Goal: Information Seeking & Learning: Learn about a topic

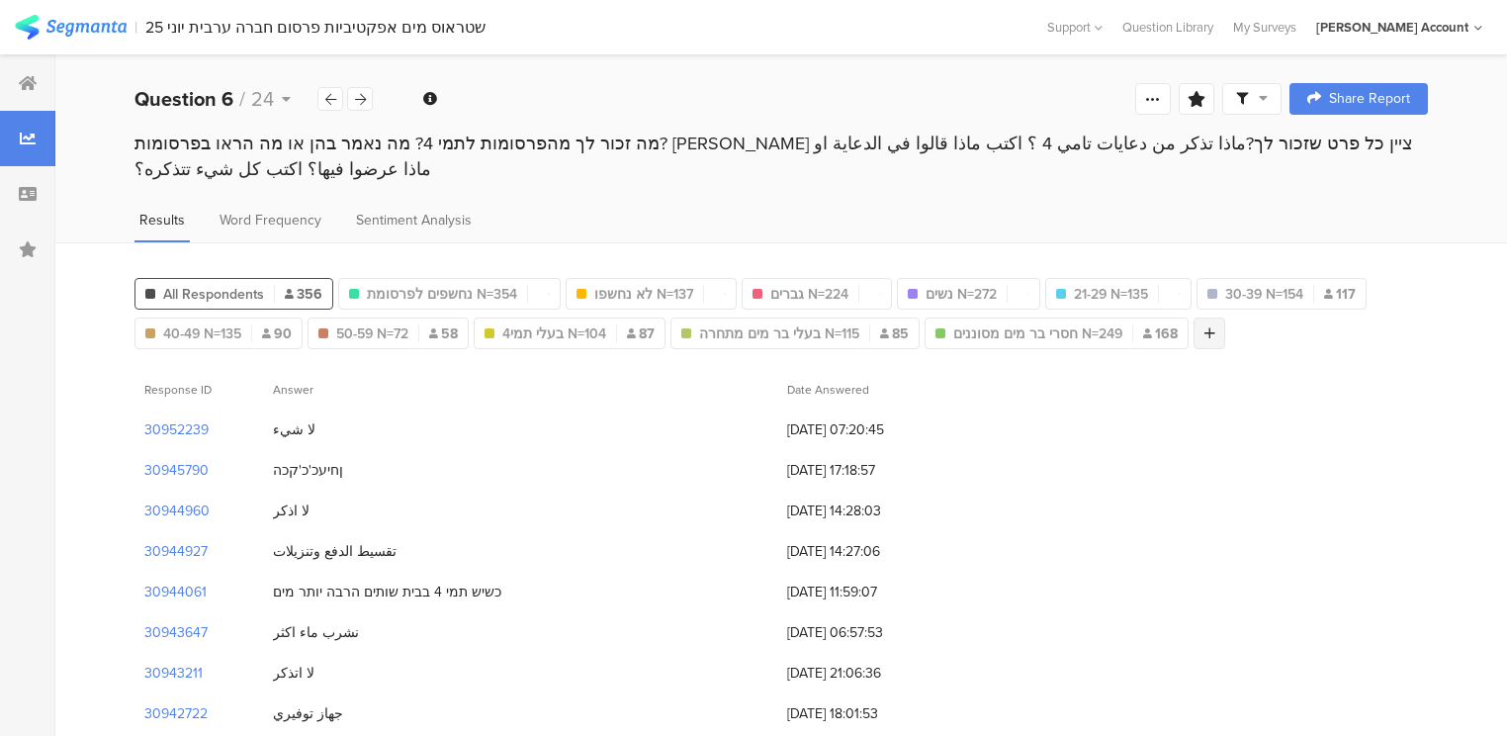
click at [1205, 326] on icon at bounding box center [1210, 333] width 11 height 14
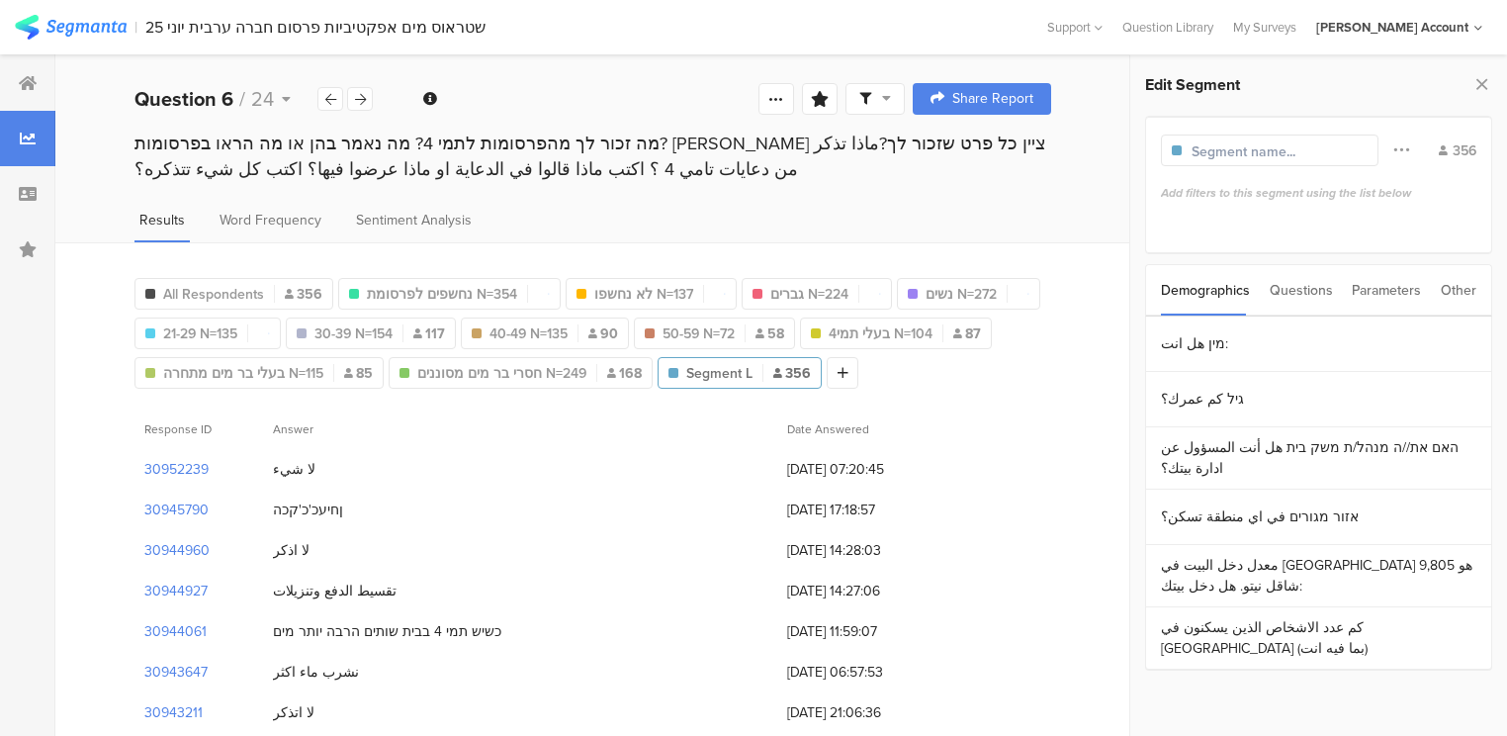
click at [1286, 291] on div "Questions" at bounding box center [1301, 290] width 63 height 50
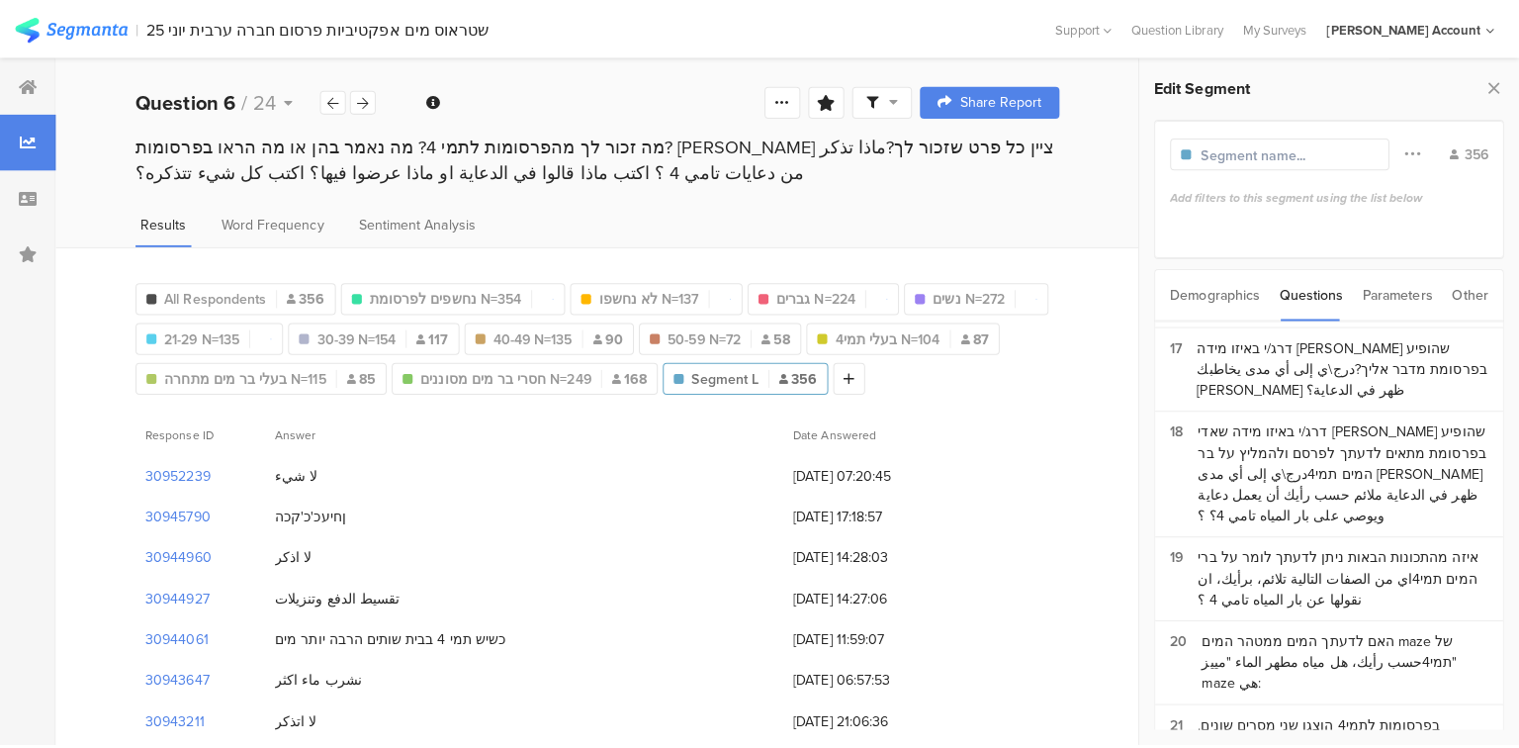
scroll to position [1923, 0]
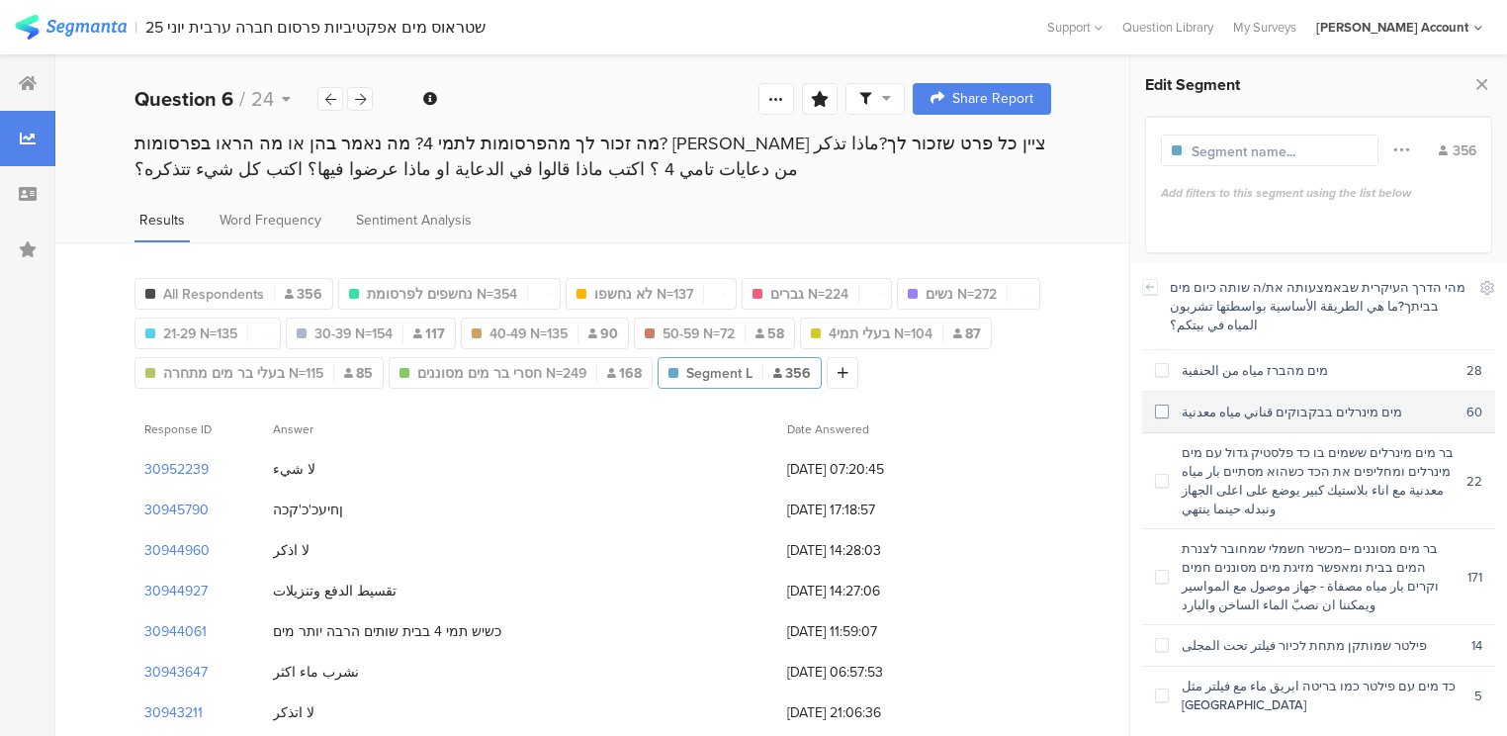
click at [1250, 403] on div "מים מינרלים בבקבוקים قناني مياه معدنية" at bounding box center [1318, 412] width 298 height 19
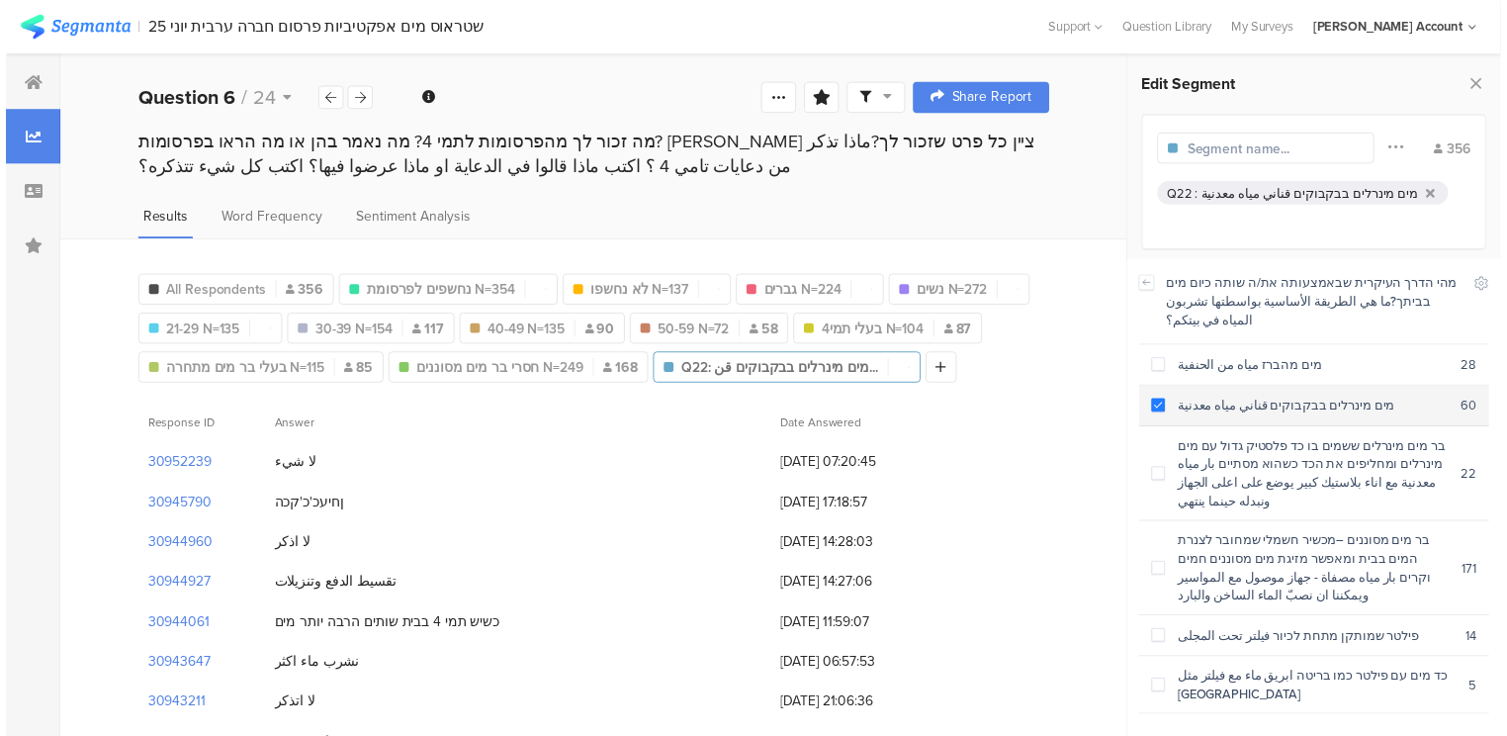
scroll to position [1911, 0]
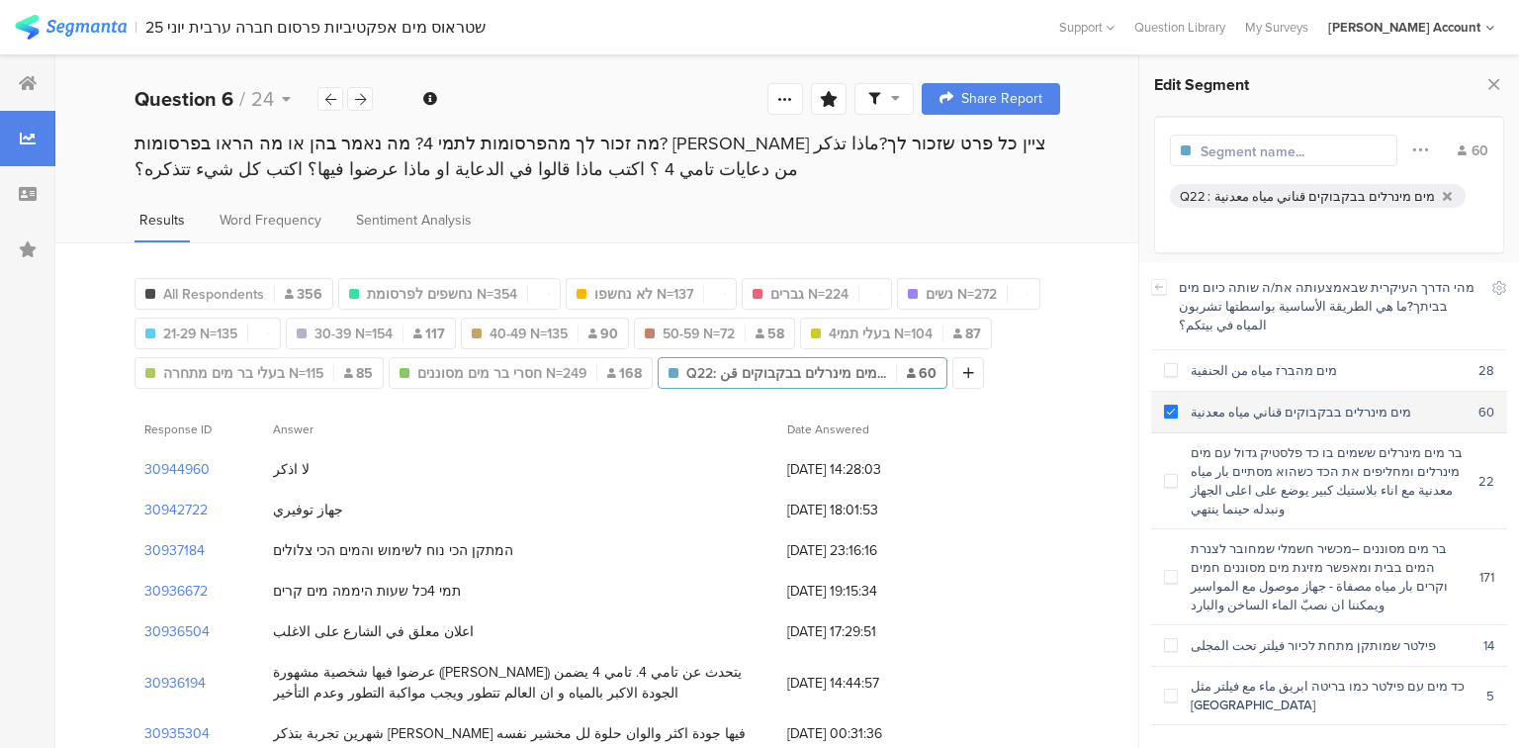
scroll to position [1923, 0]
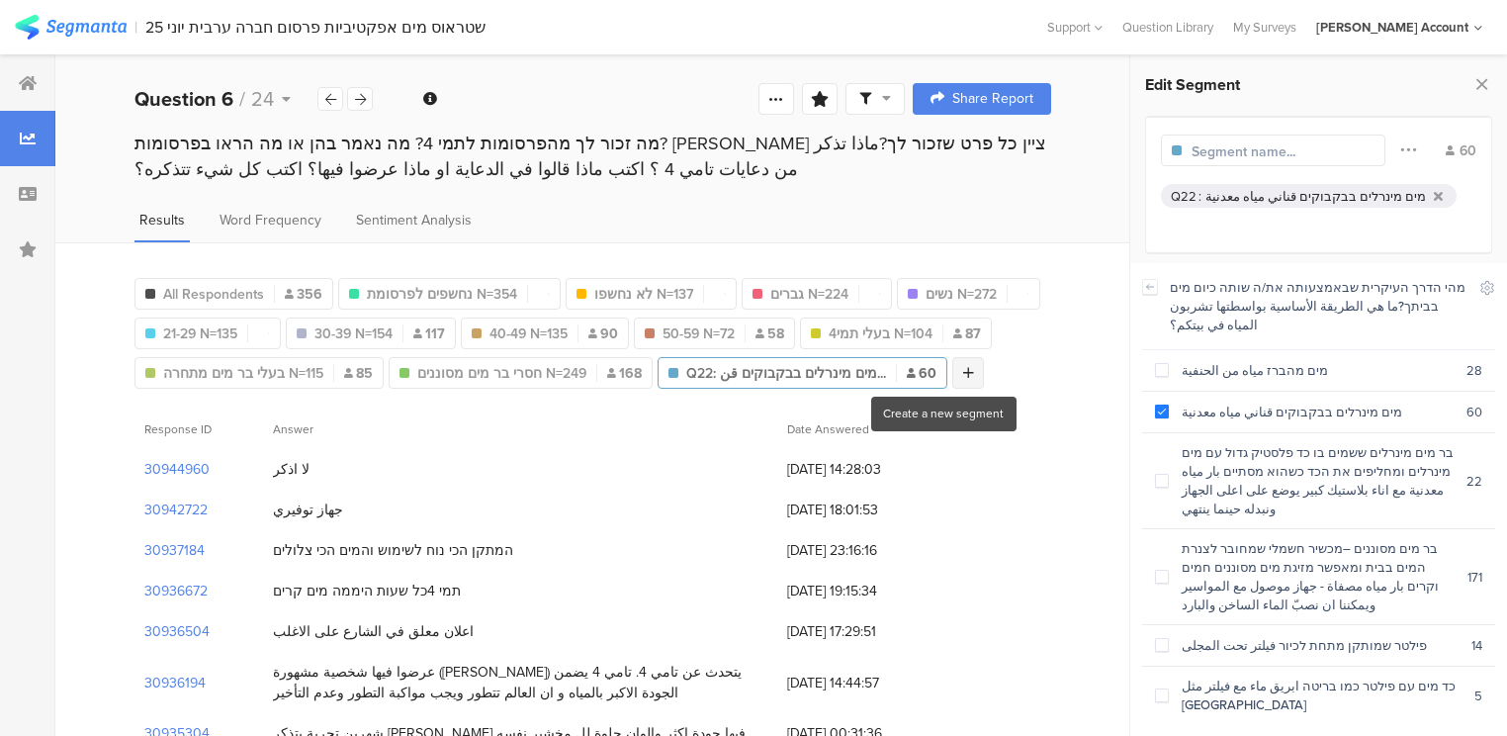
click at [952, 360] on div at bounding box center [968, 373] width 32 height 32
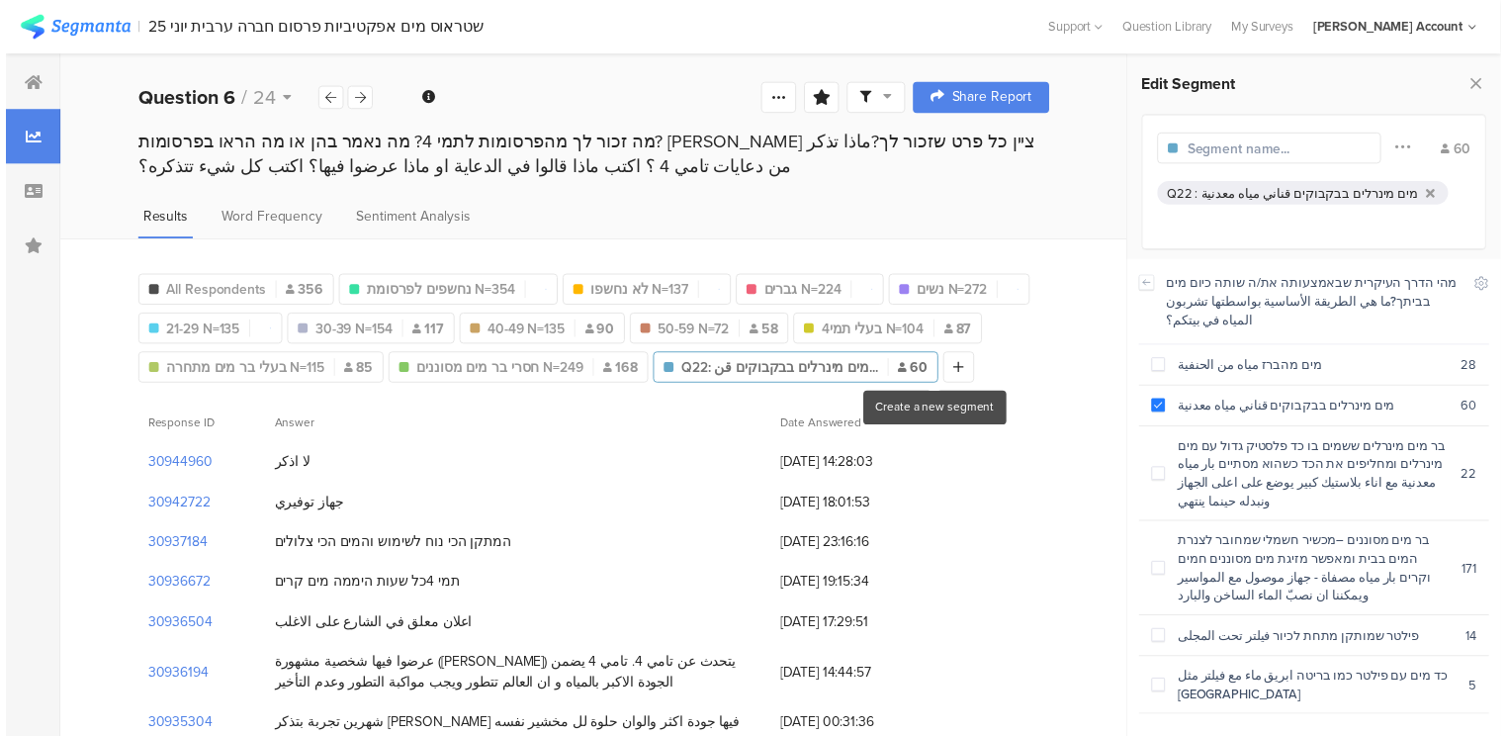
scroll to position [1911, 0]
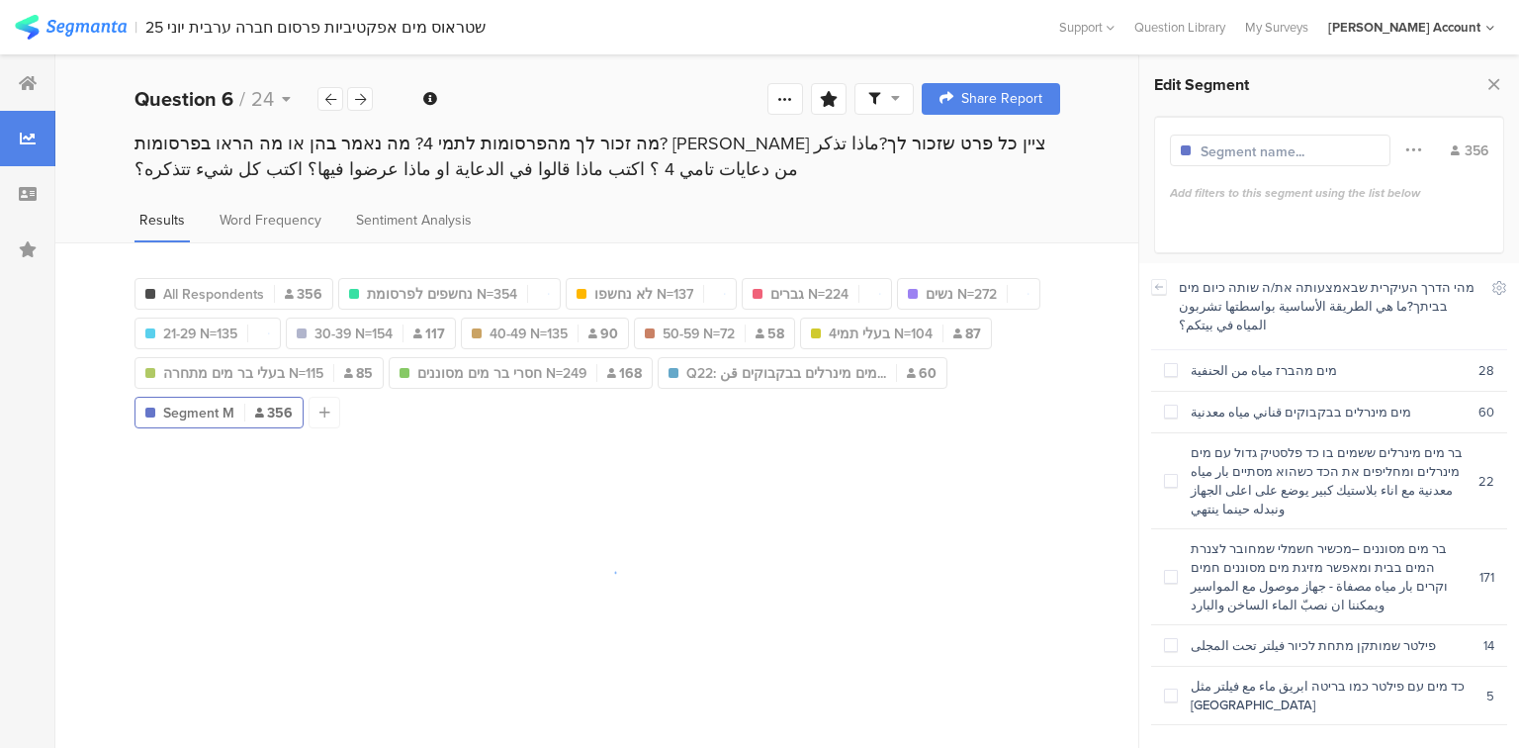
scroll to position [1923, 0]
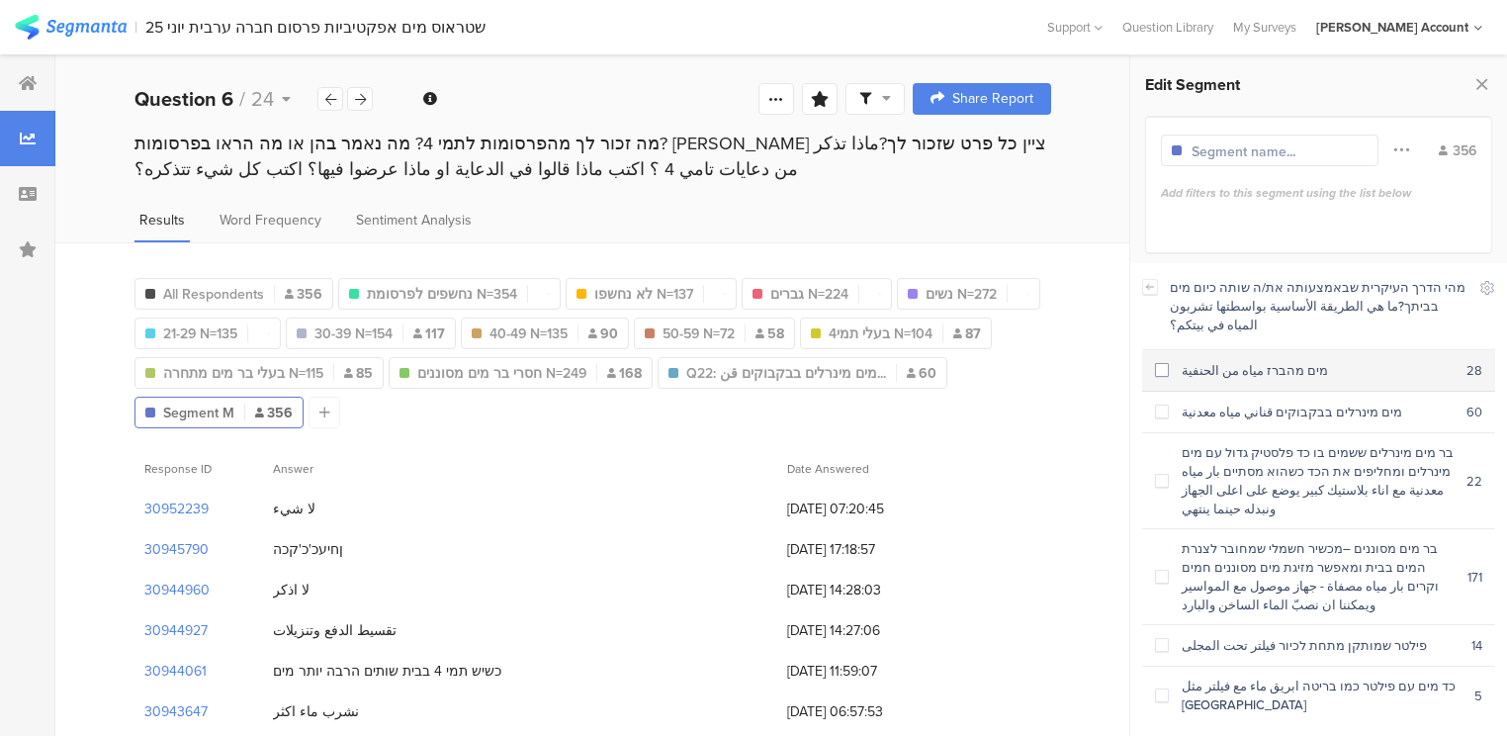
click at [1246, 361] on div "מים מהברז مياه من الحنفية" at bounding box center [1318, 370] width 298 height 19
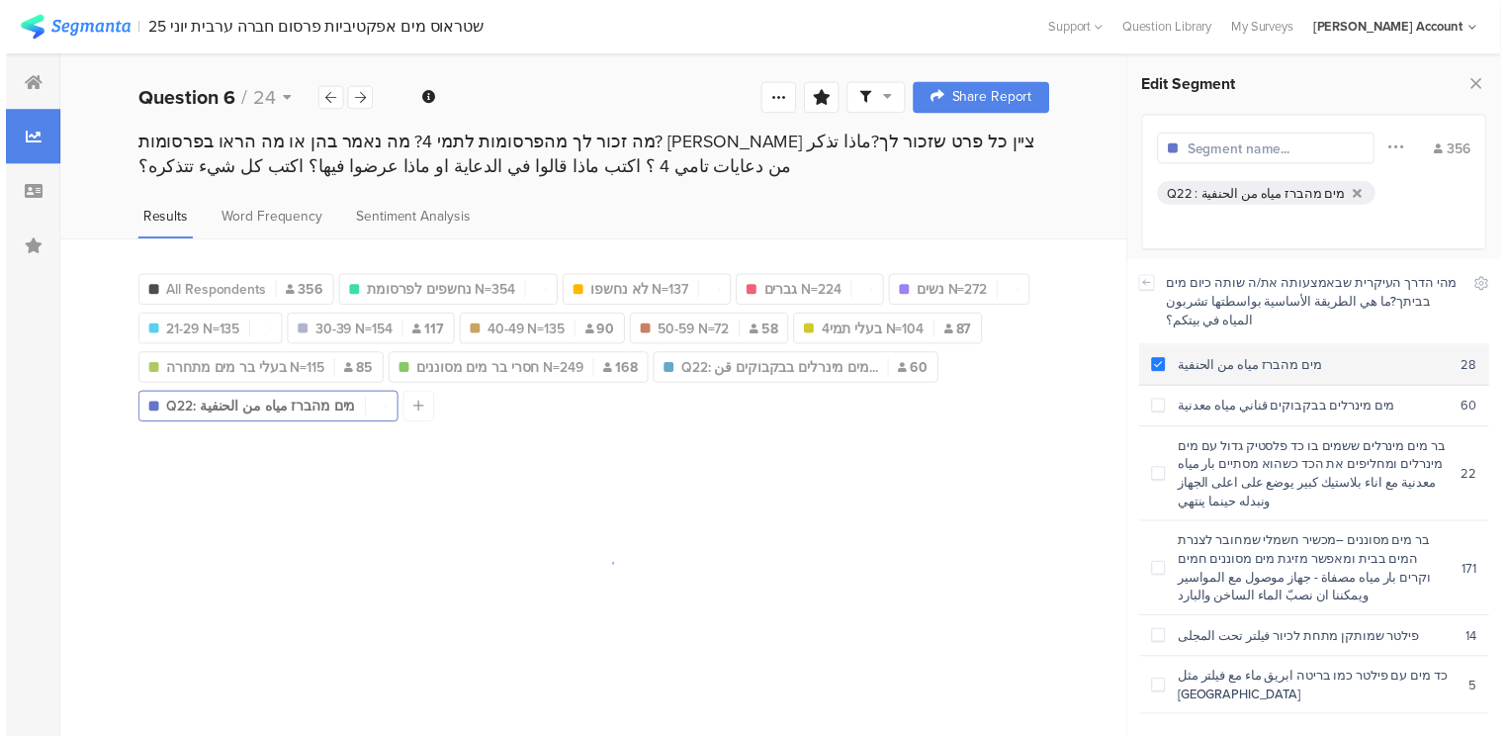
scroll to position [1911, 0]
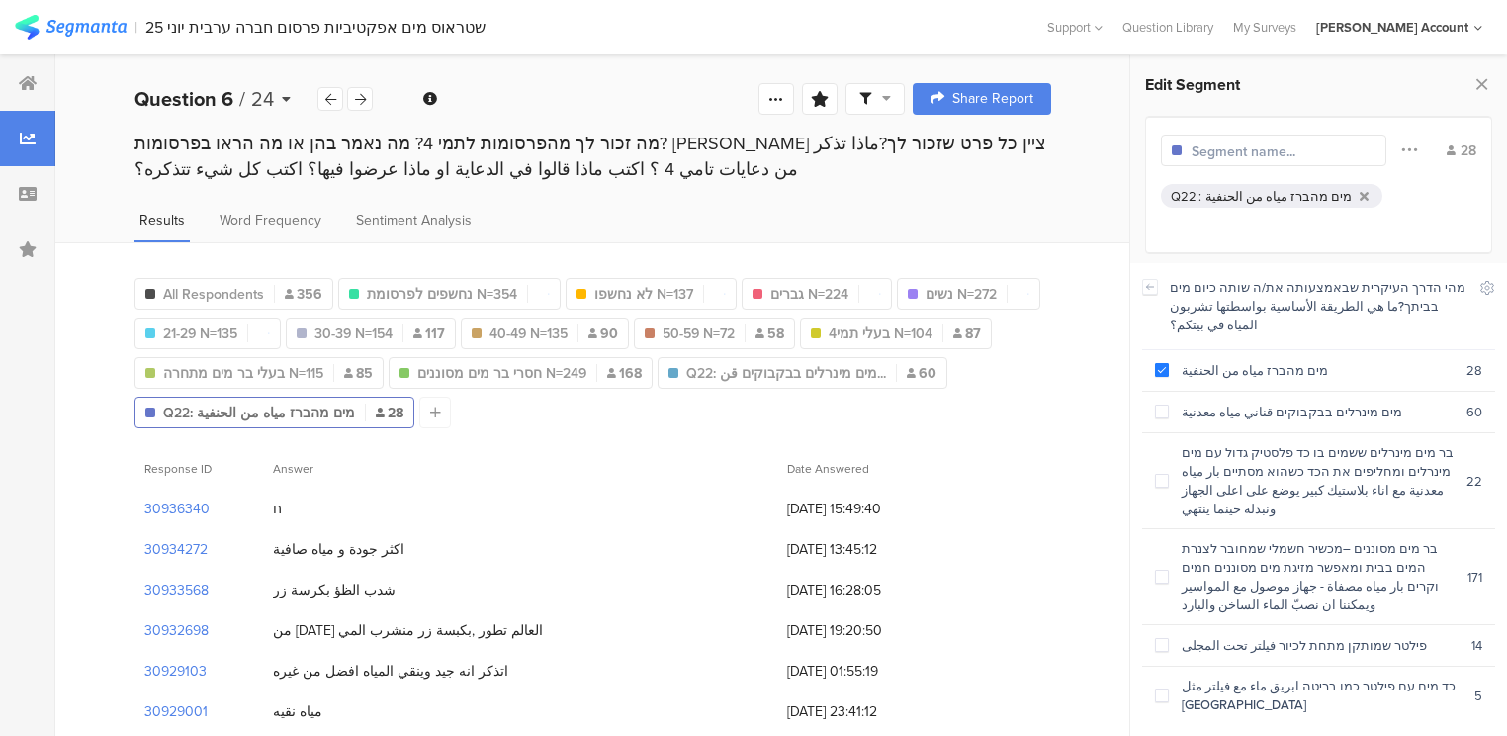
click at [158, 97] on b "Question 6" at bounding box center [184, 99] width 99 height 30
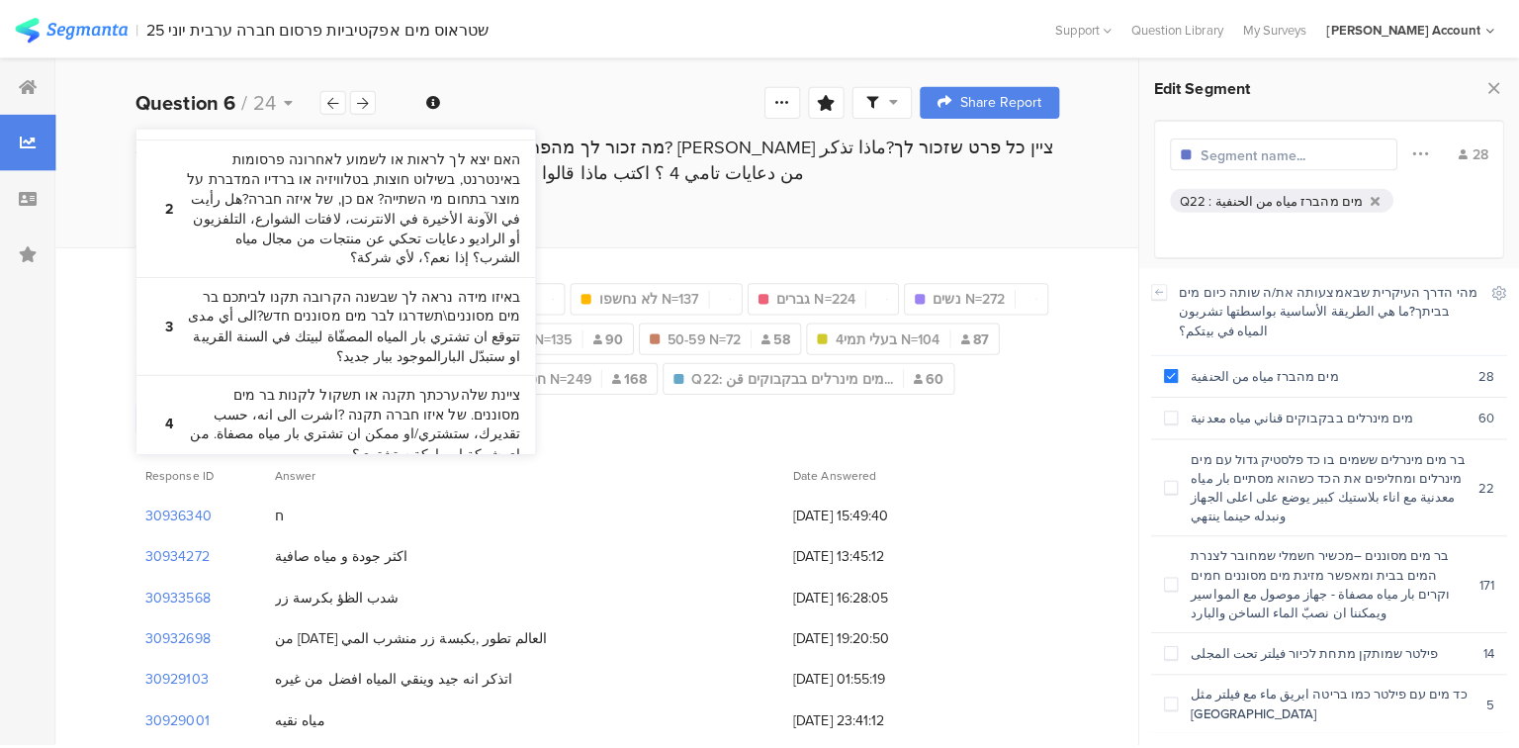
scroll to position [237, 0]
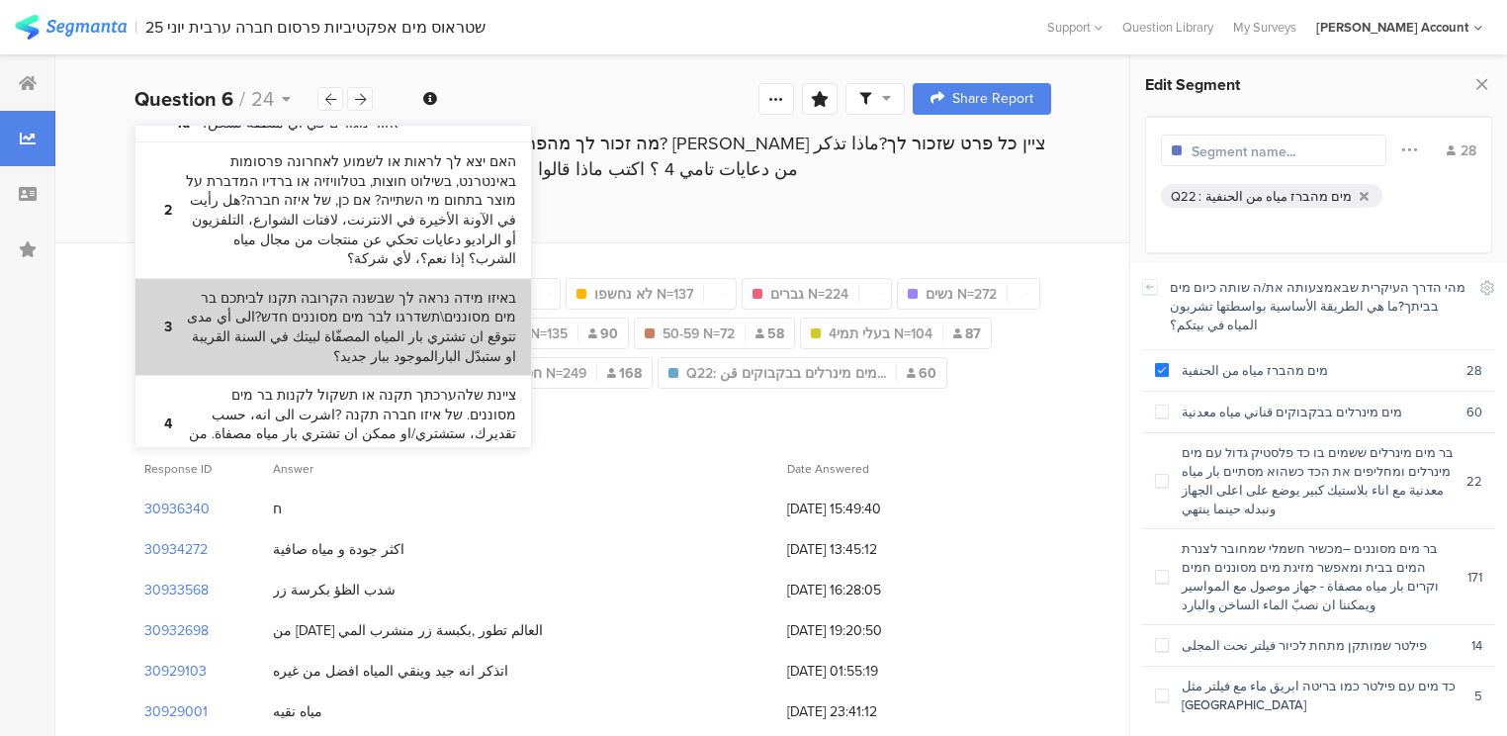
click at [253, 289] on bdi "באיזו מידה נראה לך שבשנה הקרובה תקנו לביתכם בר מים מסוננים\תשדרגו לבר מים מסוננ…" at bounding box center [351, 327] width 330 height 77
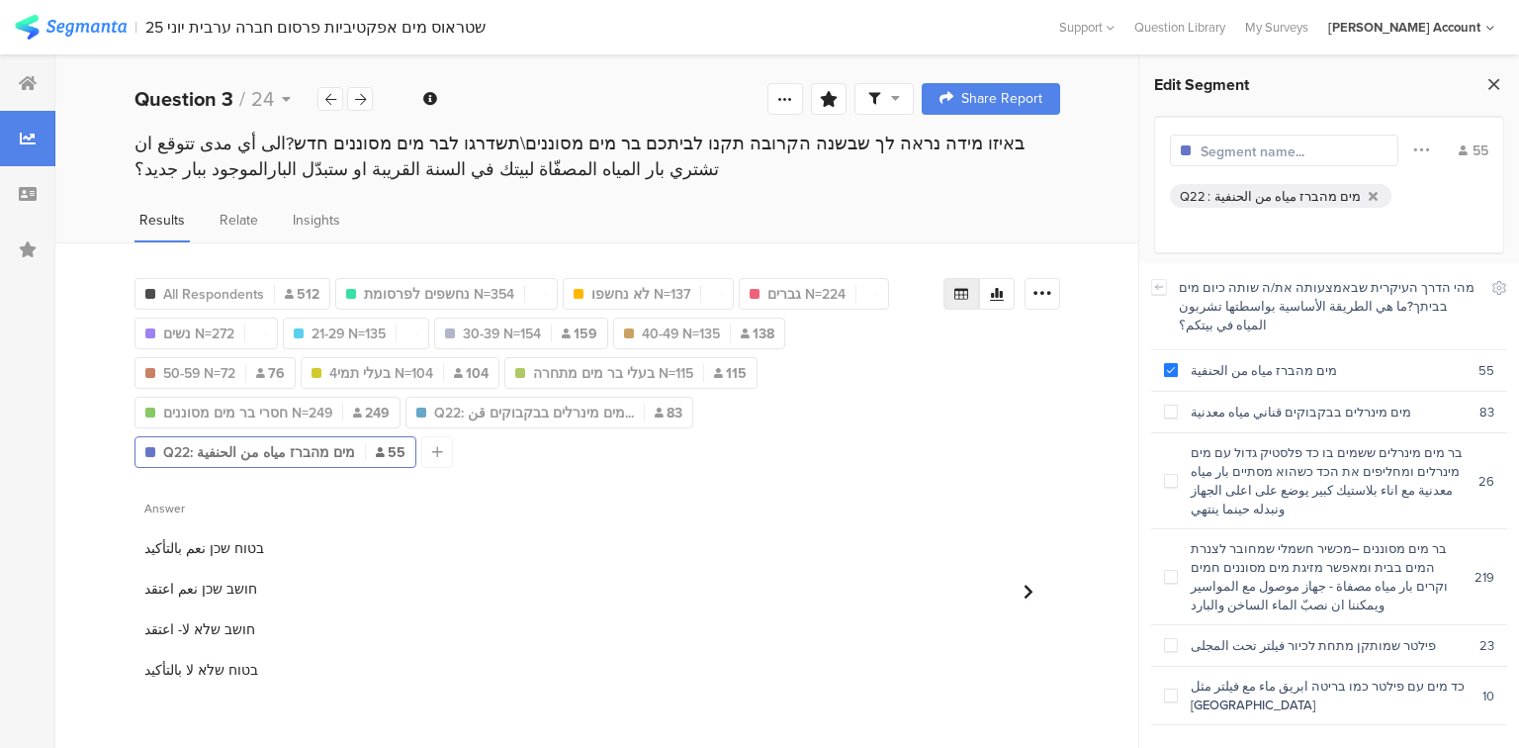
click at [1499, 84] on icon at bounding box center [1493, 84] width 21 height 28
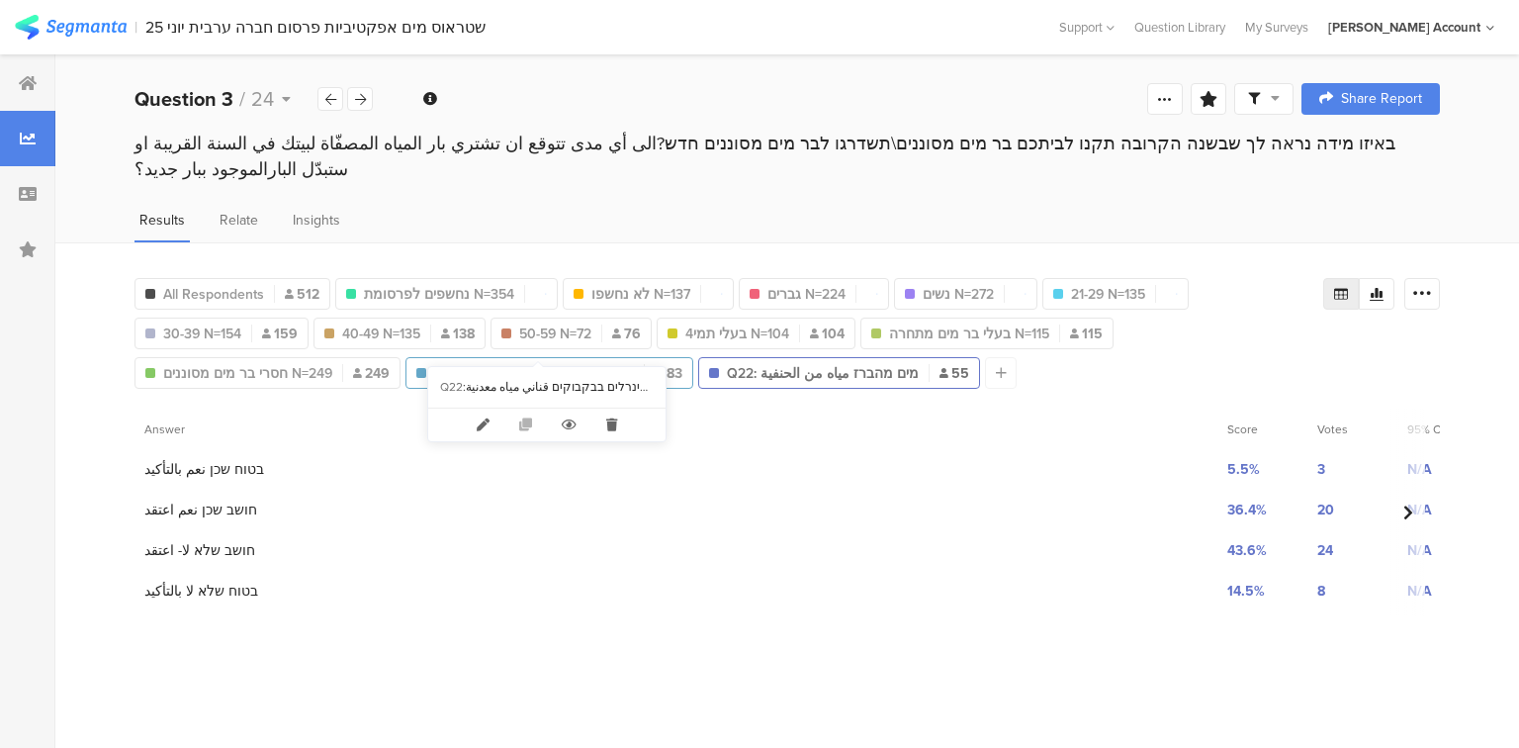
click at [577, 363] on span "Q22: מים מינרלים בבקבוקים قن..." at bounding box center [534, 373] width 200 height 21
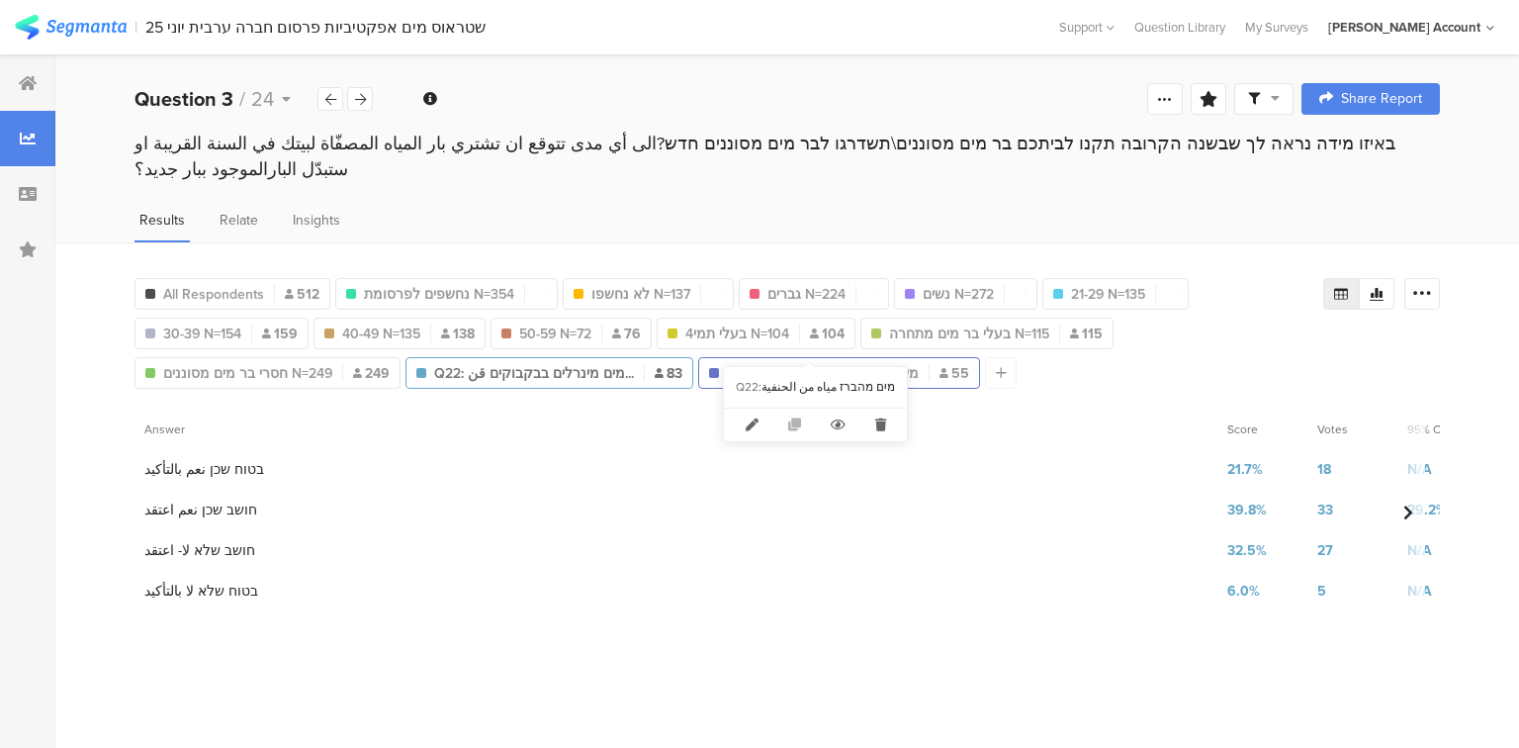
click at [841, 363] on span "Q22: מים מהברז مياه من الحنفية" at bounding box center [823, 373] width 192 height 21
